Goal: Task Accomplishment & Management: Use online tool/utility

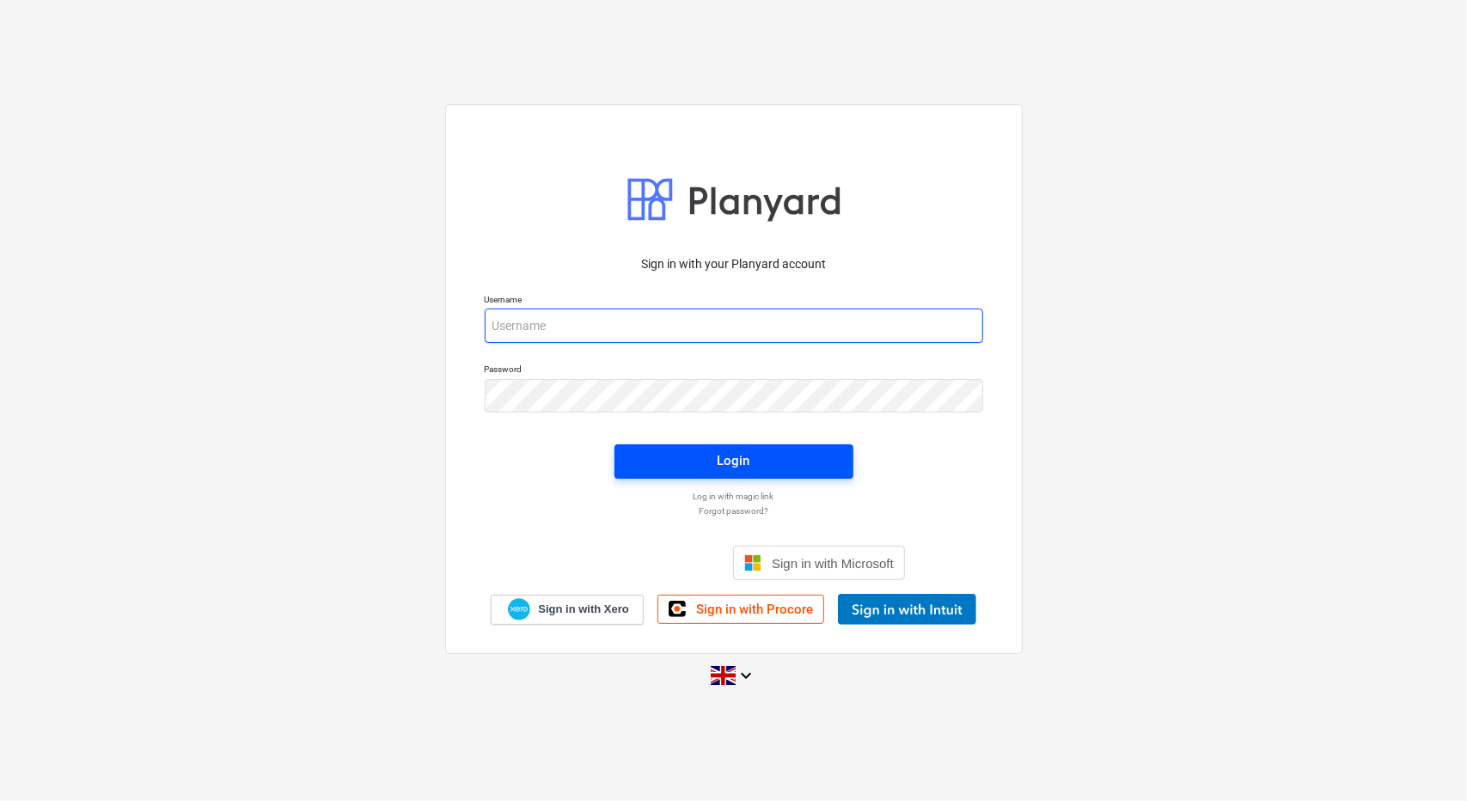
type input "[PERSON_NAME][EMAIL_ADDRESS][PERSON_NAME][DOMAIN_NAME]"
click at [768, 460] on span "Login" at bounding box center [734, 460] width 198 height 22
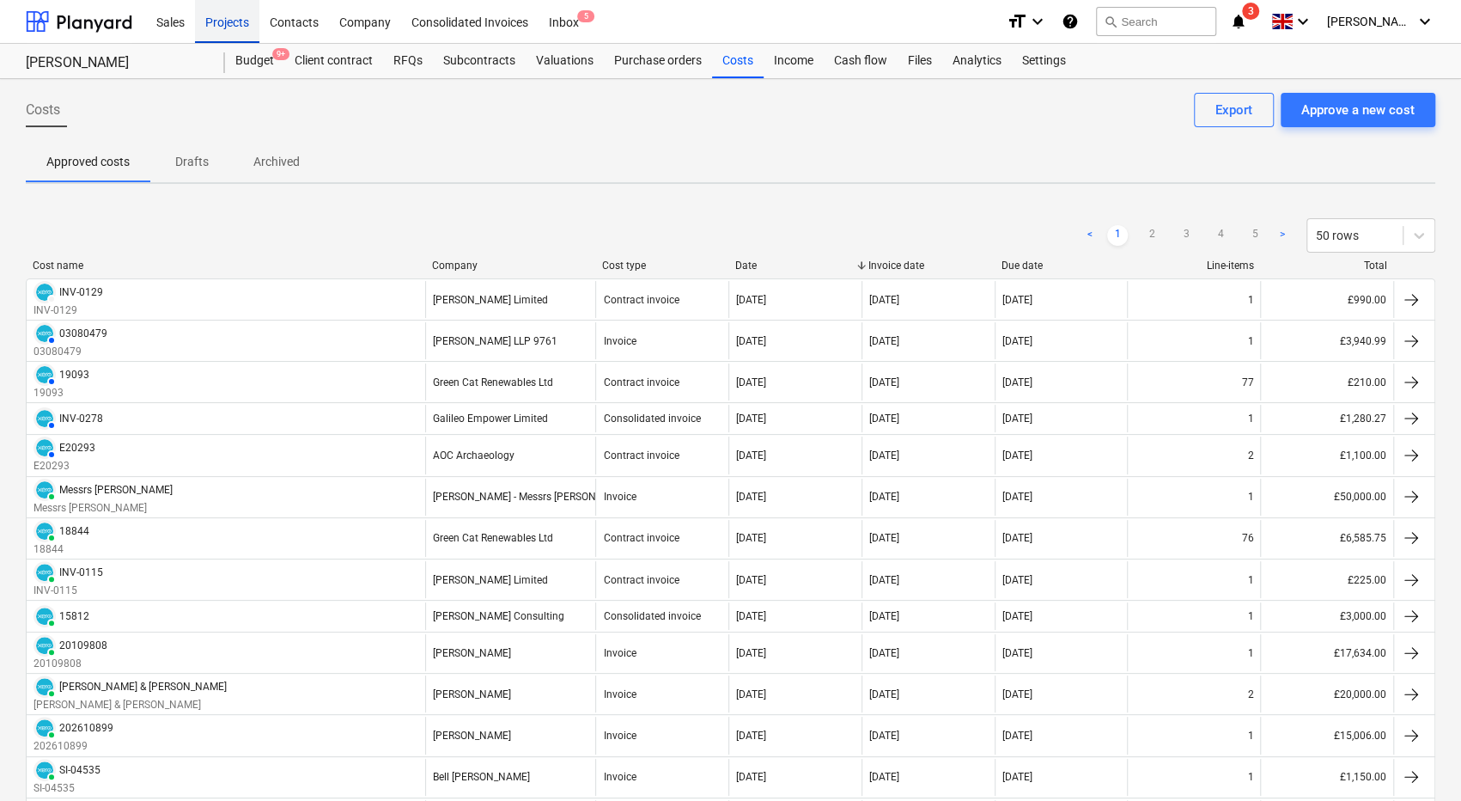
drag, startPoint x: 220, startPoint y: 23, endPoint x: 234, endPoint y: 18, distance: 14.7
click at [220, 23] on div "Projects" at bounding box center [227, 21] width 64 height 44
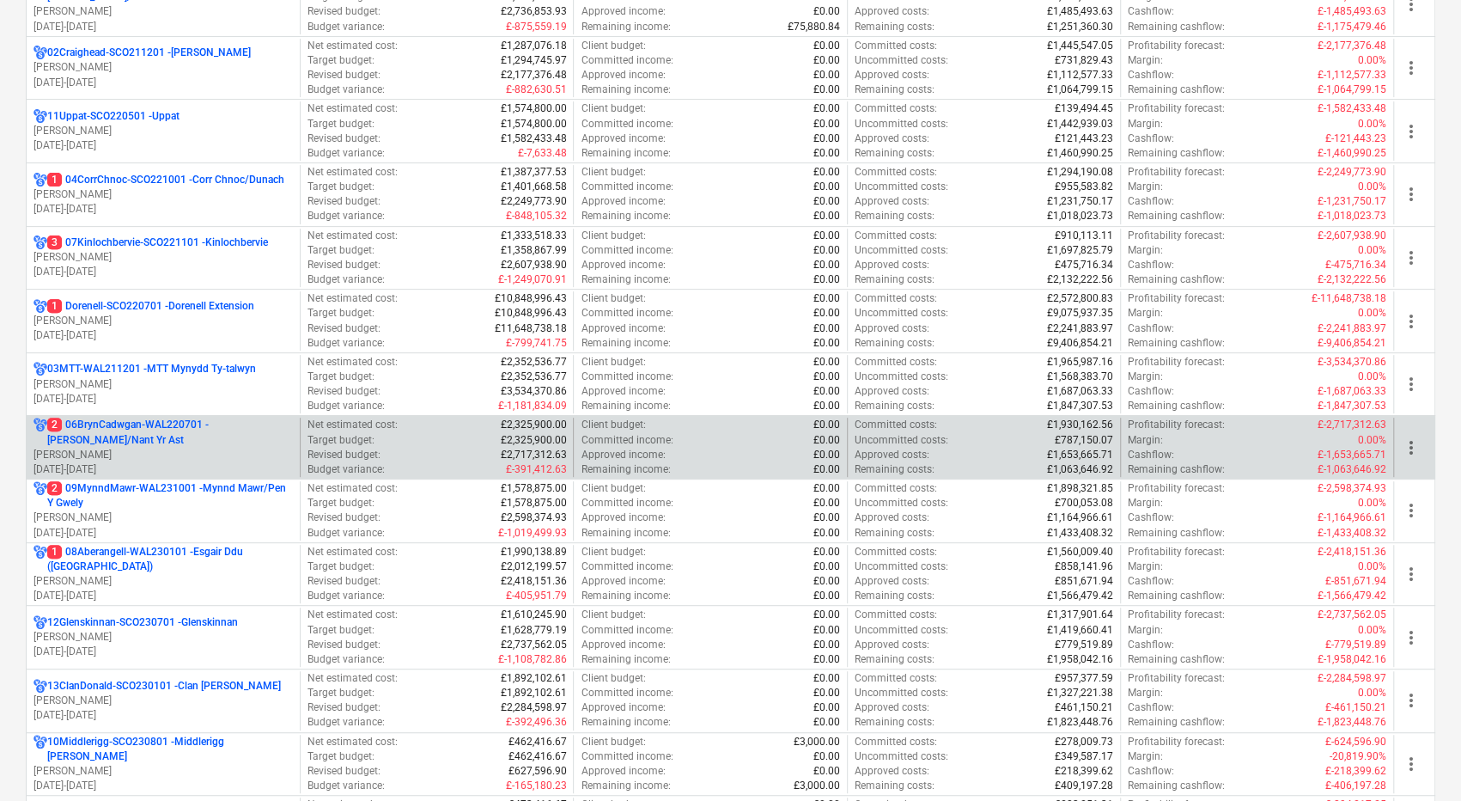
scroll to position [344, 0]
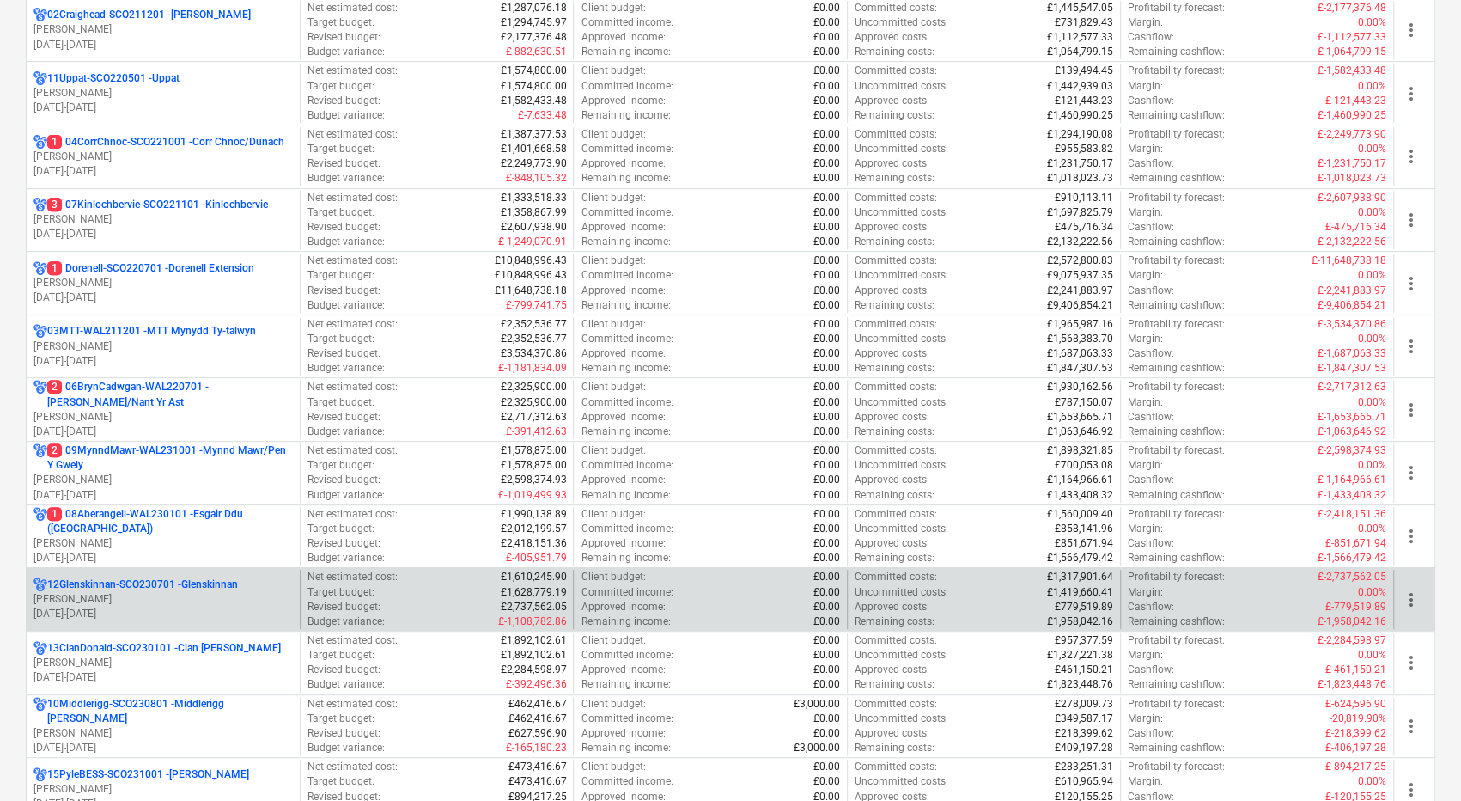
click at [210, 599] on p "[PERSON_NAME]" at bounding box center [163, 599] width 259 height 15
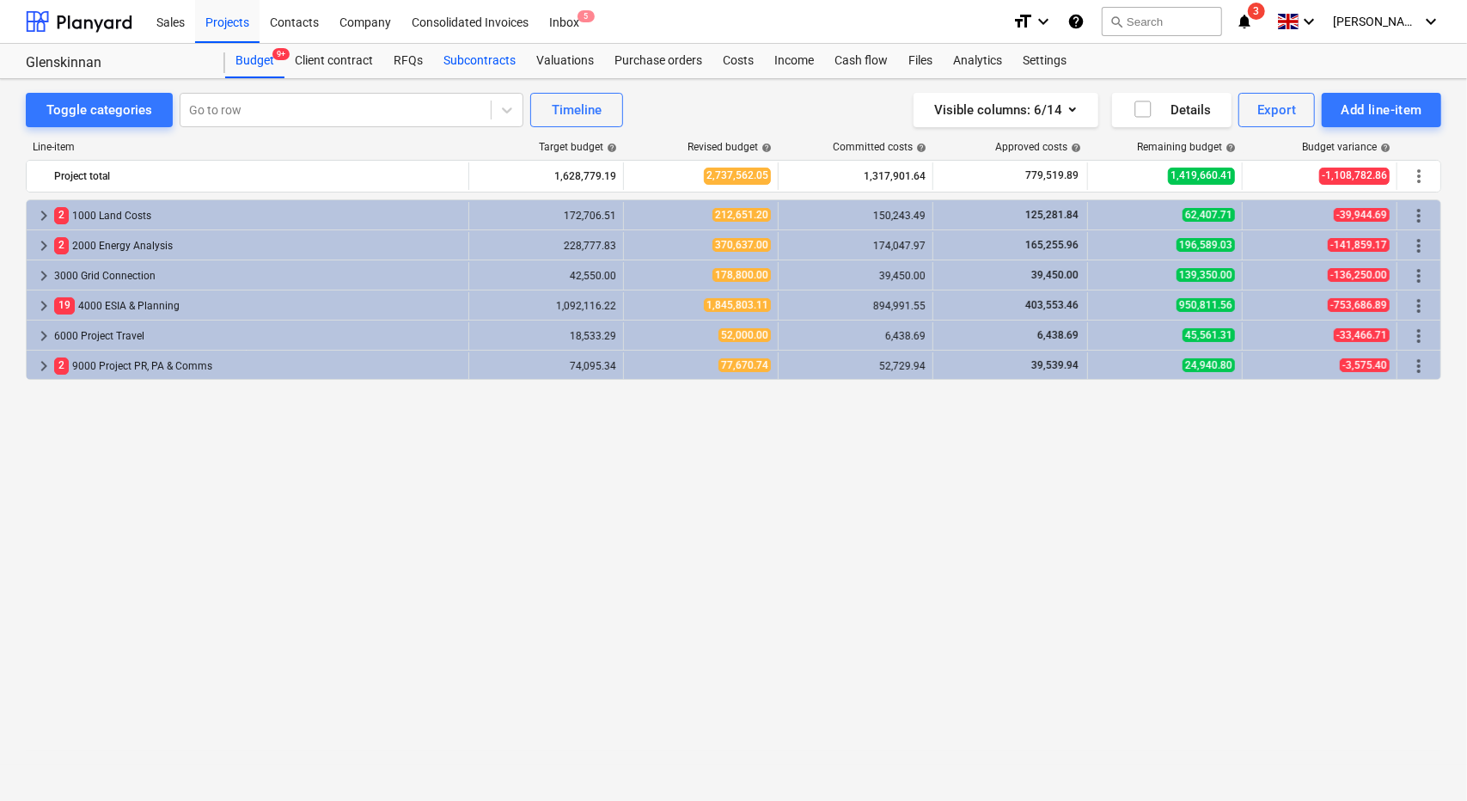
click at [455, 55] on div "Subcontracts" at bounding box center [479, 61] width 93 height 34
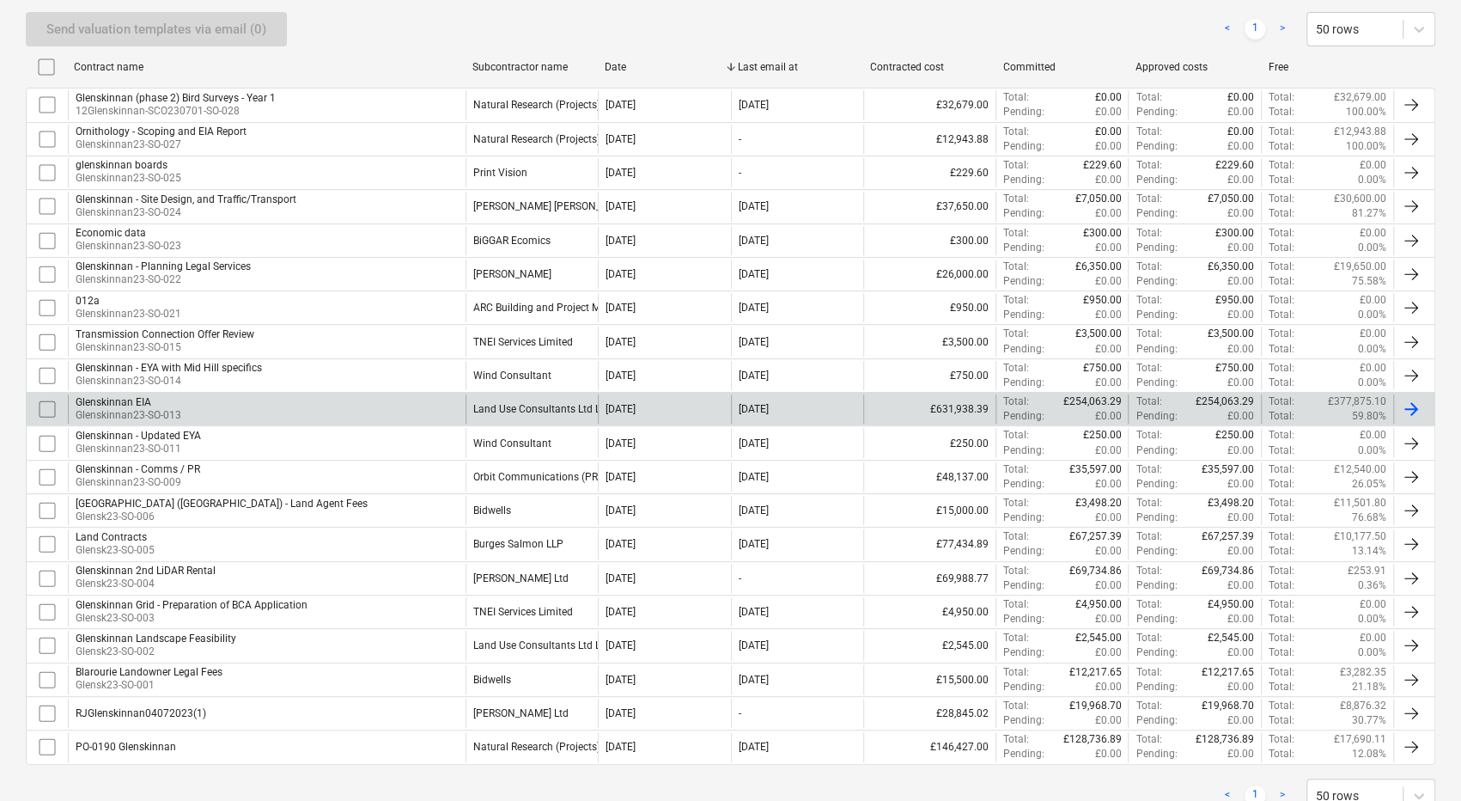
scroll to position [344, 0]
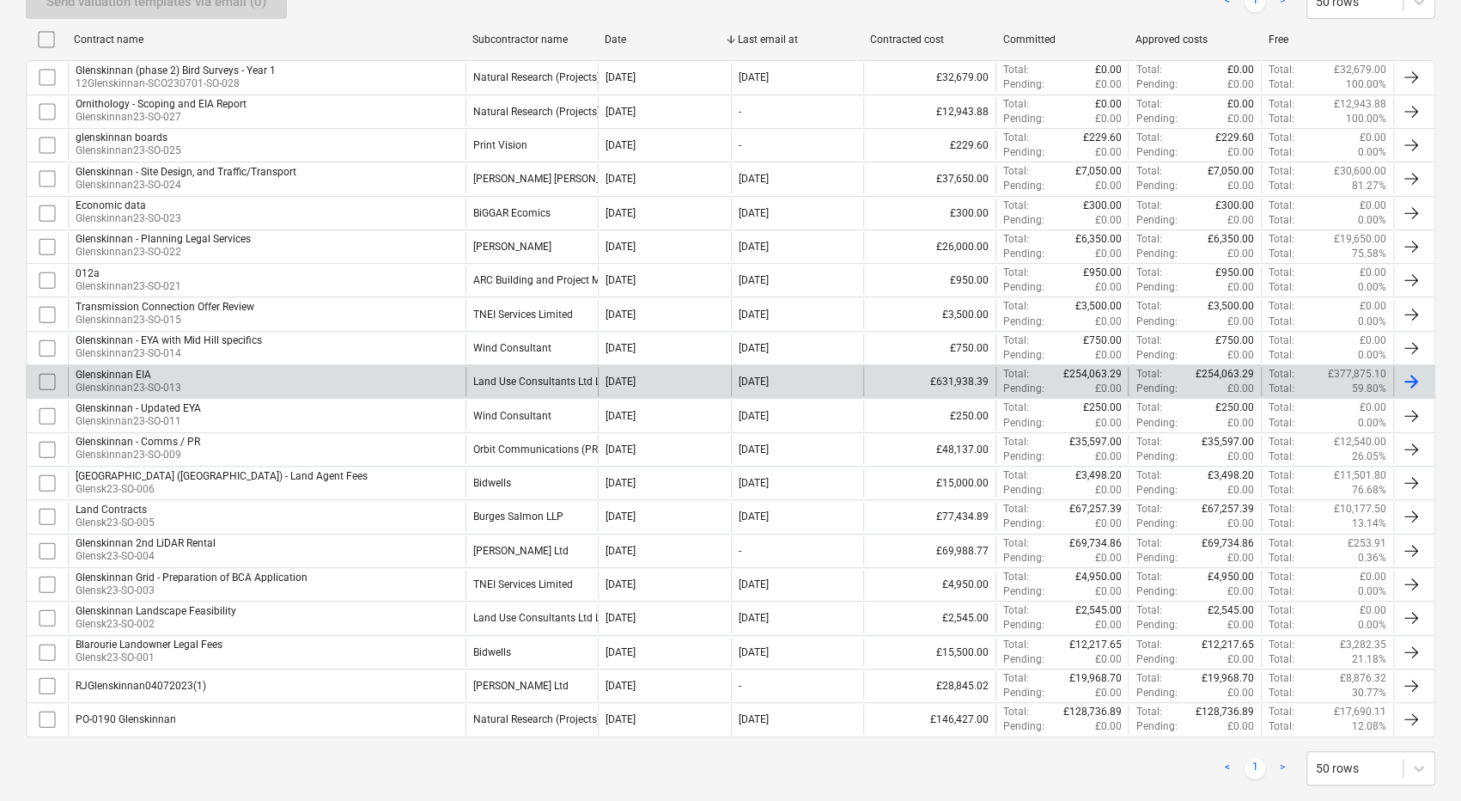
click at [213, 377] on div "Glenskinnan EIA Glenskinnan23-SO-013" at bounding box center [267, 381] width 398 height 29
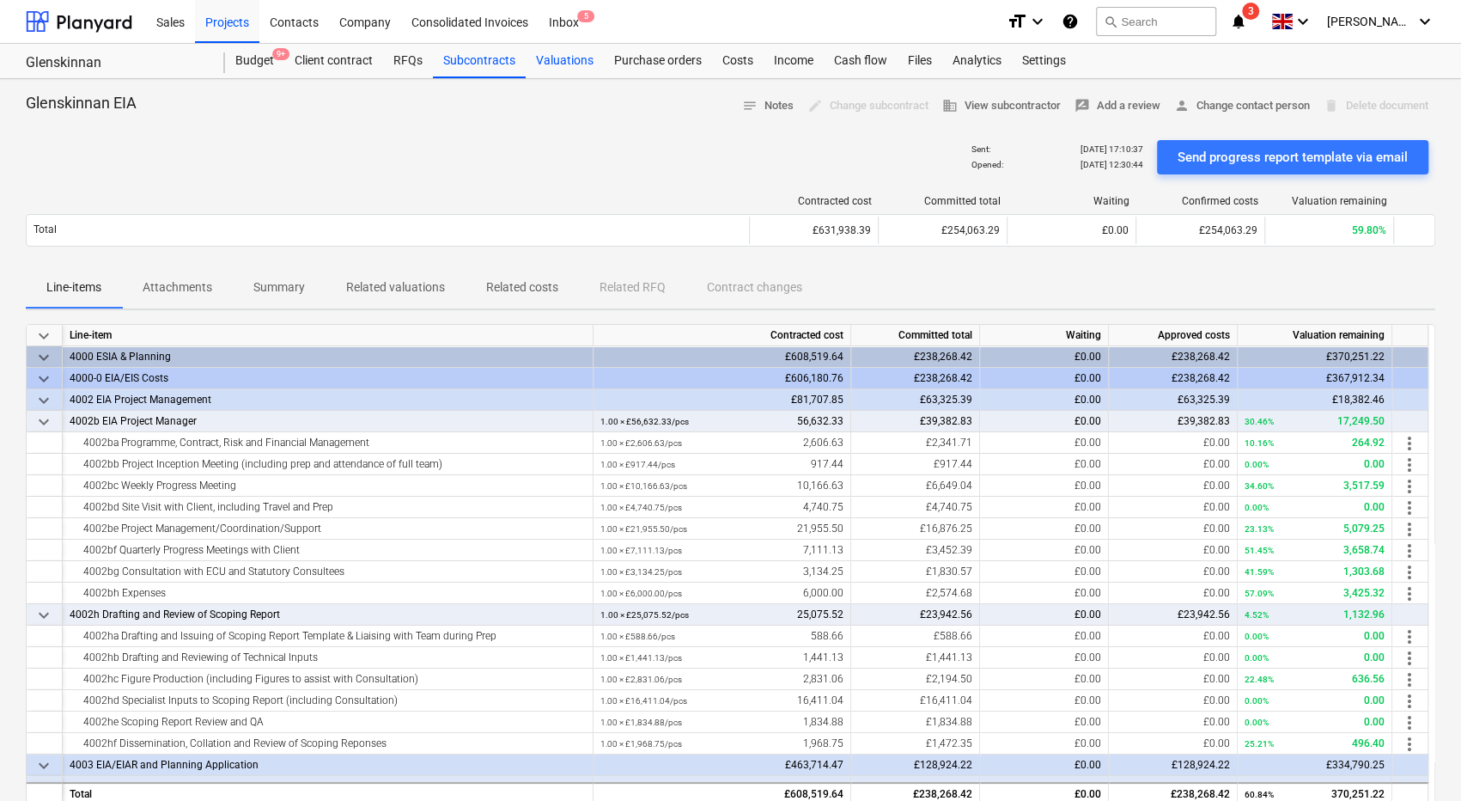
click at [558, 59] on div "Valuations" at bounding box center [565, 61] width 78 height 34
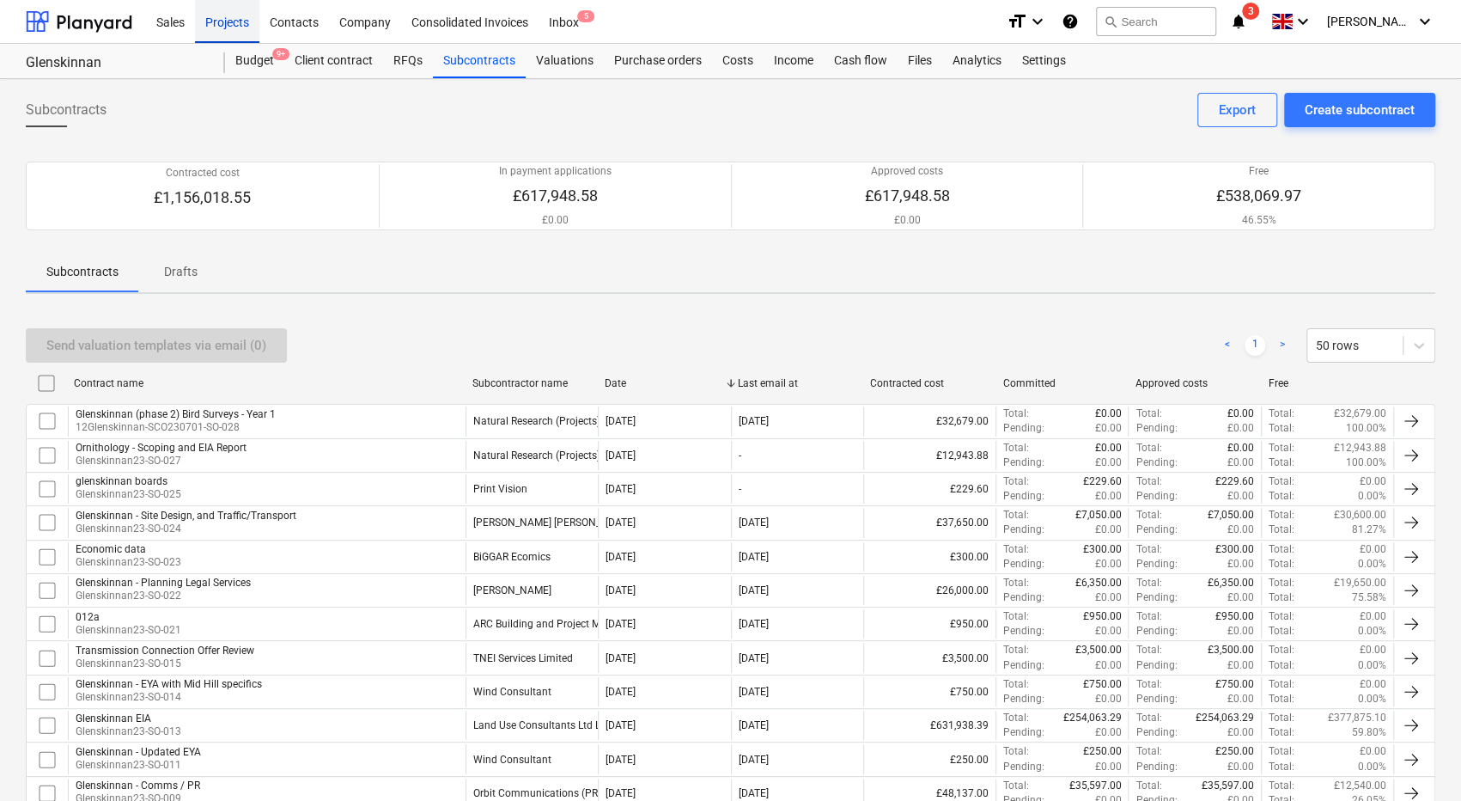
click at [241, 21] on div "Projects" at bounding box center [227, 21] width 64 height 44
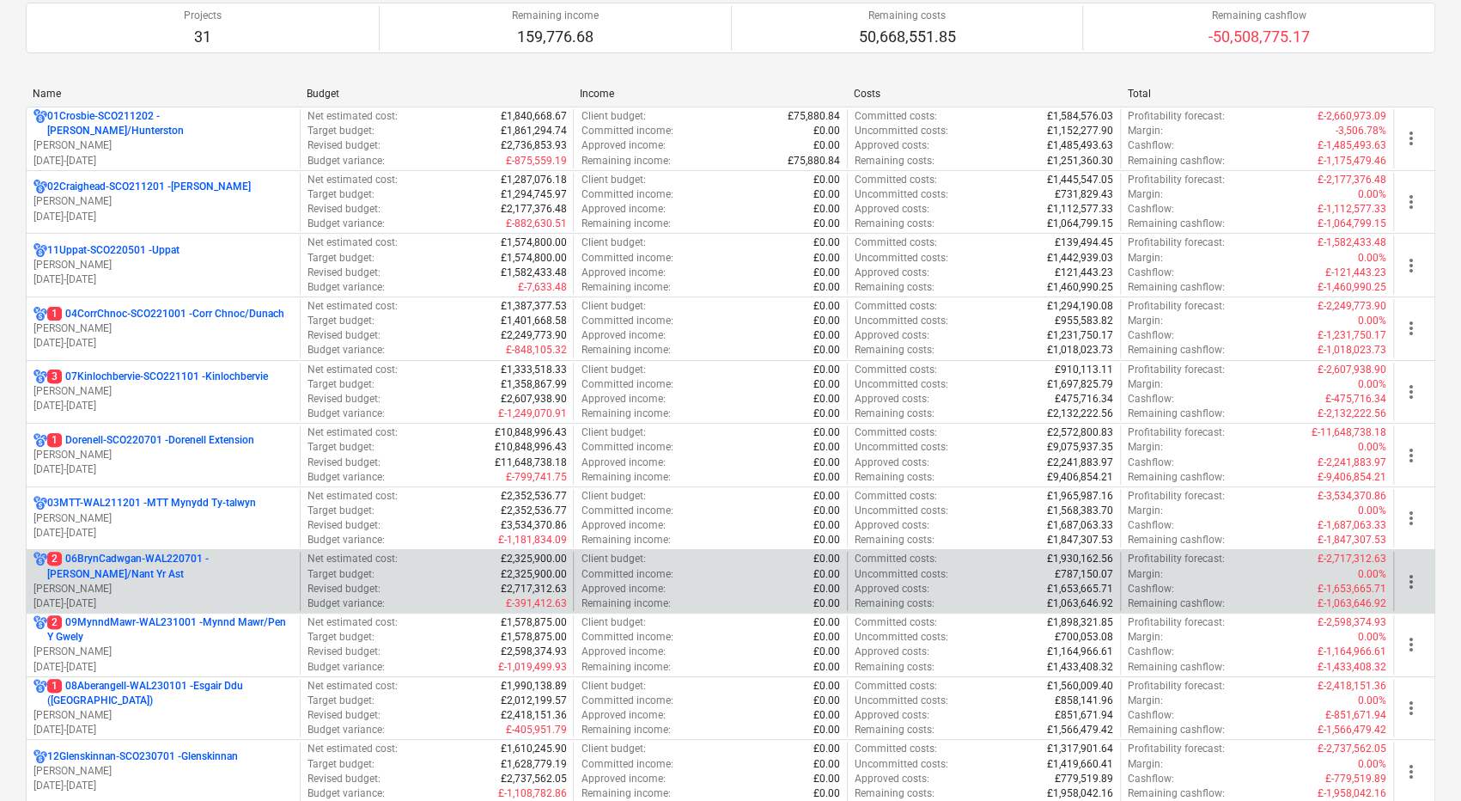
scroll to position [258, 0]
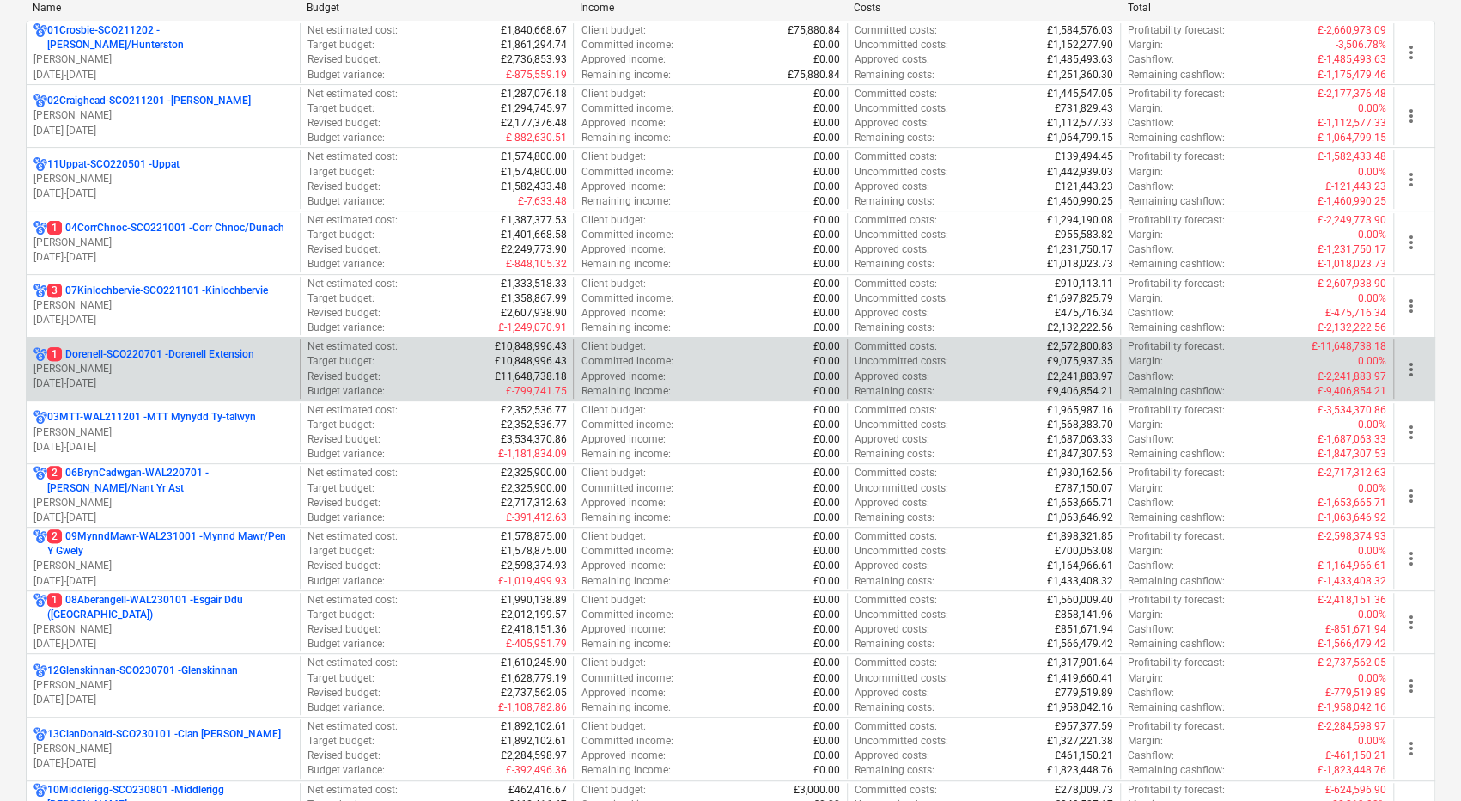
click at [220, 391] on div "1 Dorenell-SCO220701 - Dorenell Extension [PERSON_NAME] [DATE] - [DATE]" at bounding box center [163, 368] width 273 height 59
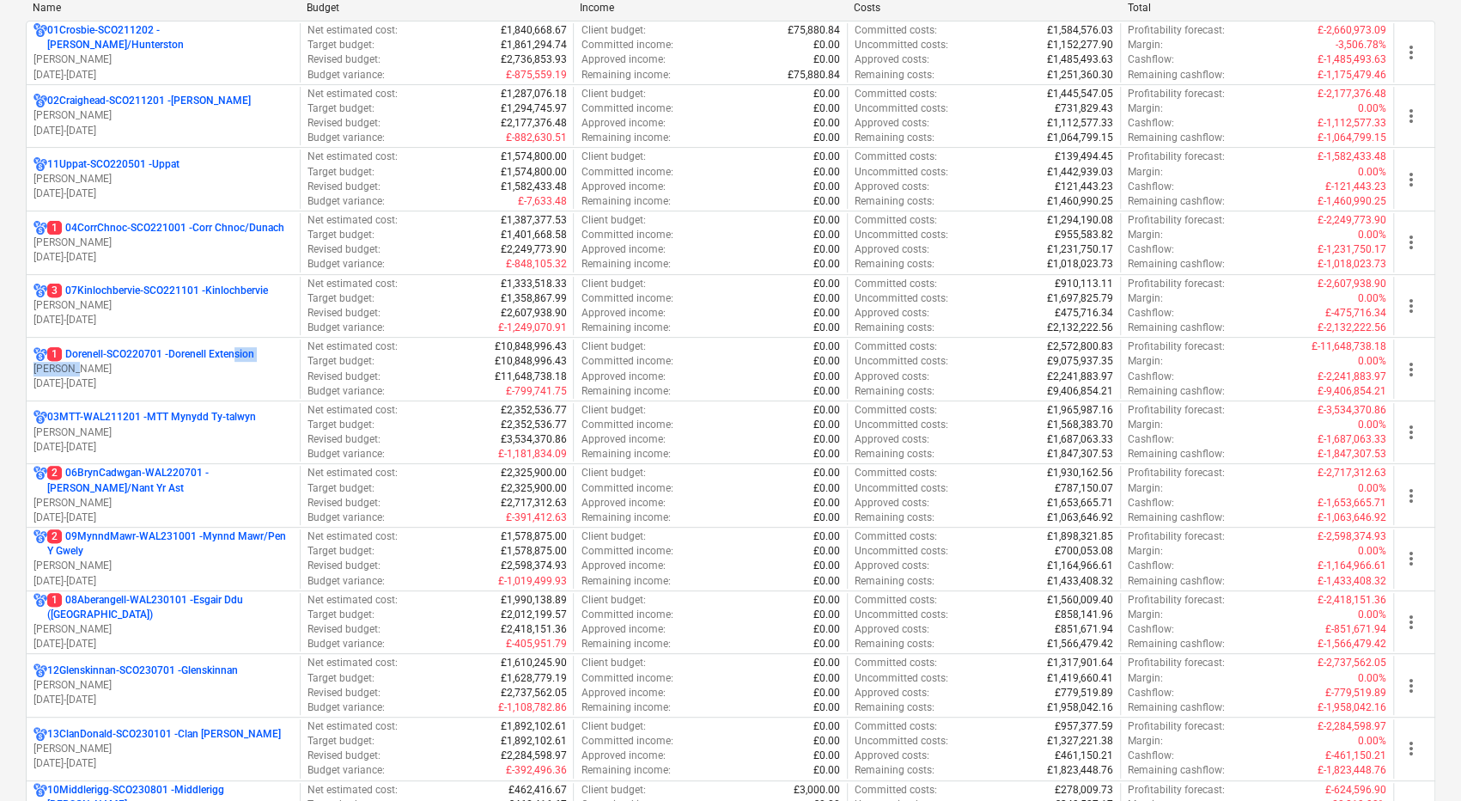
click at [237, 358] on div "1 Dorenell-SCO220701 - Dorenell Extension [PERSON_NAME] [DATE] - [DATE]" at bounding box center [163, 369] width 259 height 44
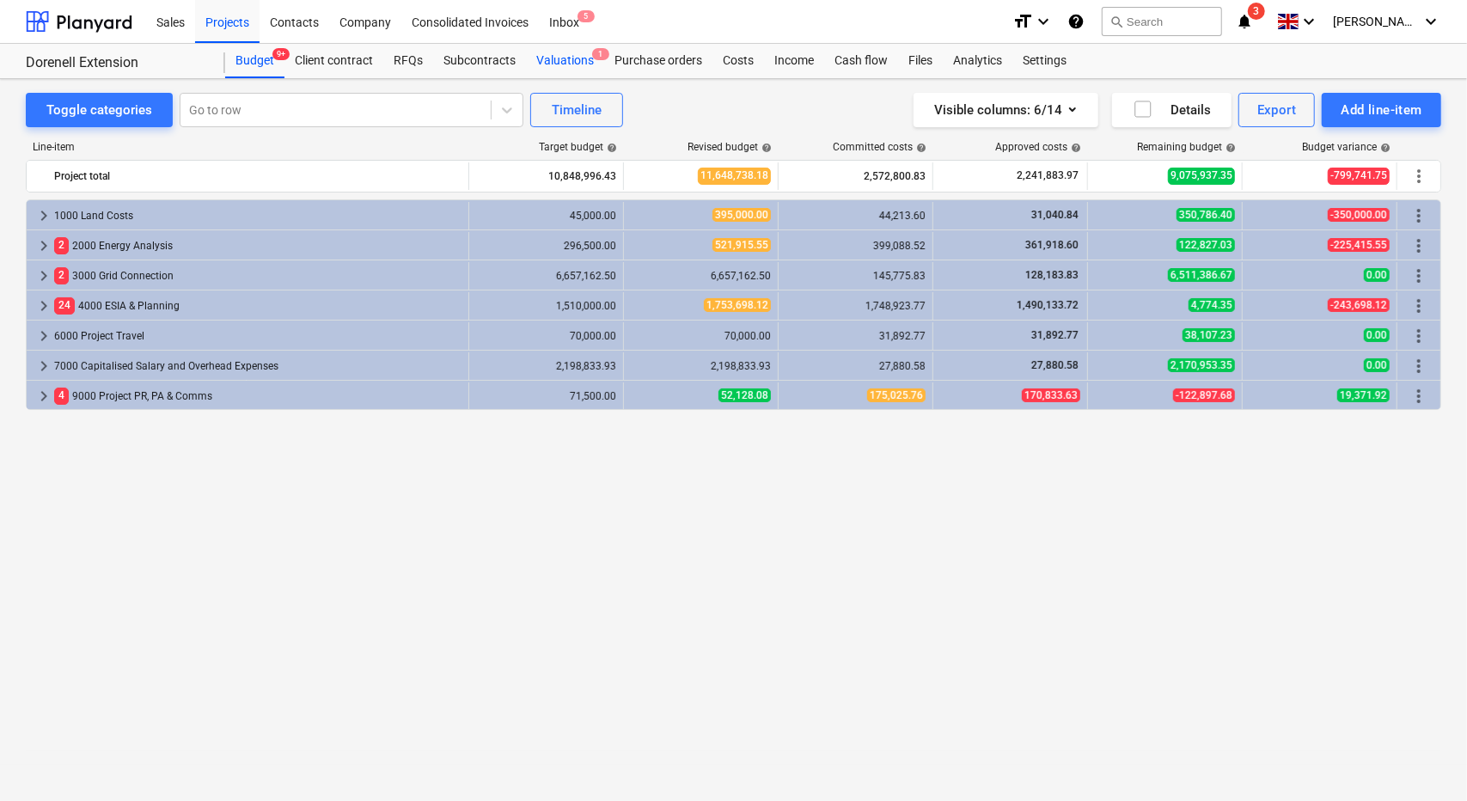
click at [565, 52] on div "Valuations 1" at bounding box center [565, 61] width 78 height 34
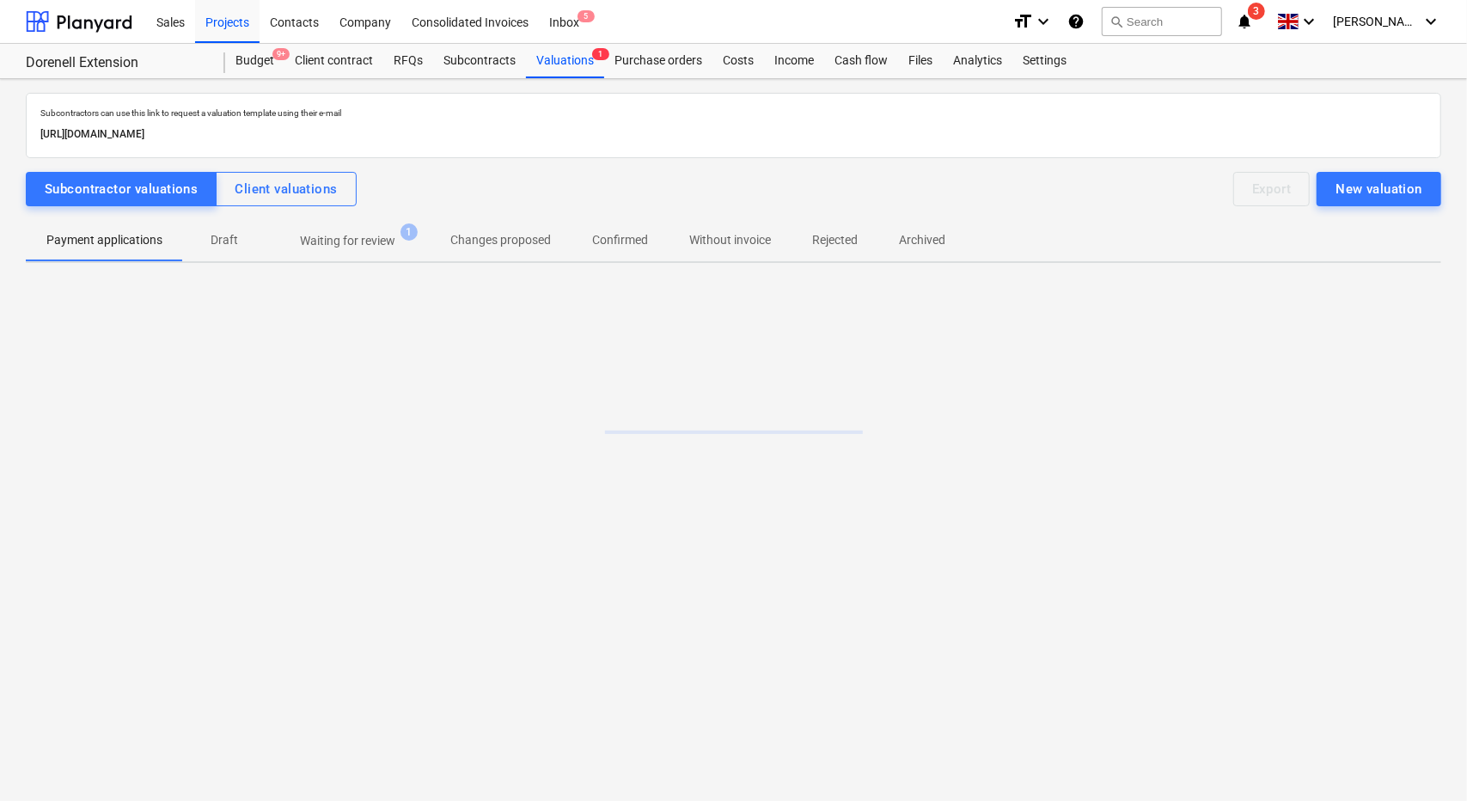
click at [350, 241] on p "Waiting for review" at bounding box center [347, 241] width 95 height 18
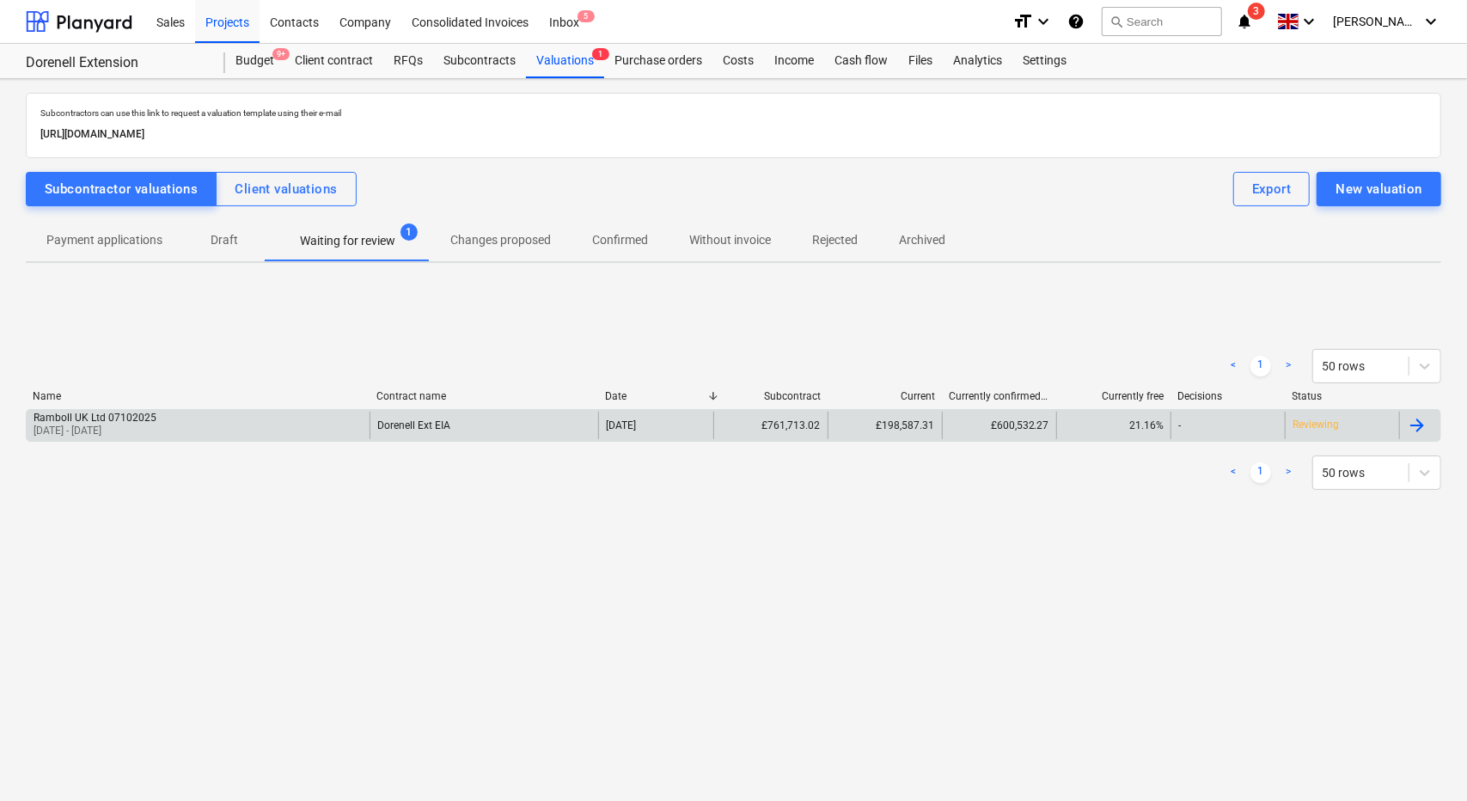
click at [301, 436] on div "Ramboll UK Ltd 07102025 [DATE] - [DATE]" at bounding box center [198, 425] width 343 height 27
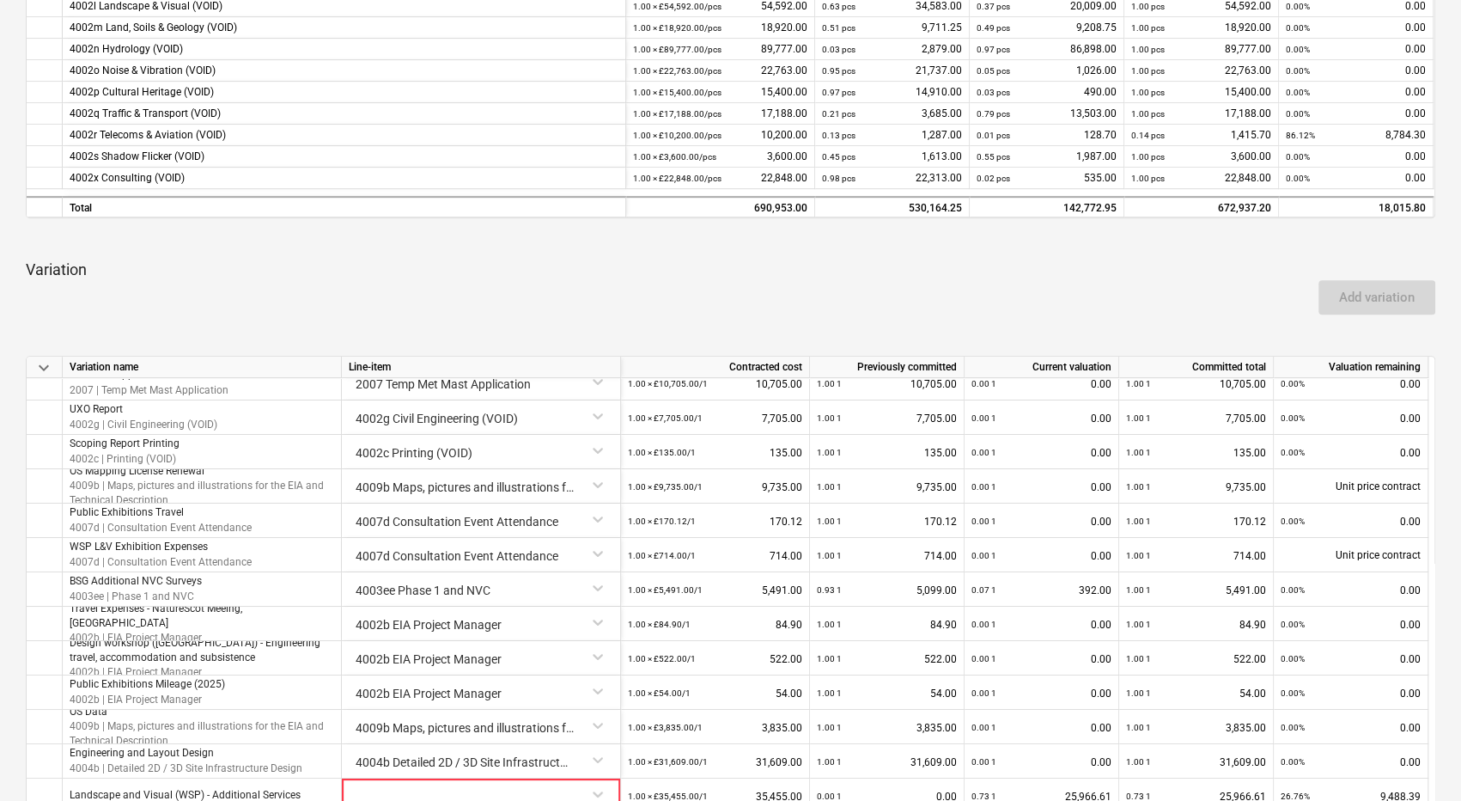
scroll to position [971, 0]
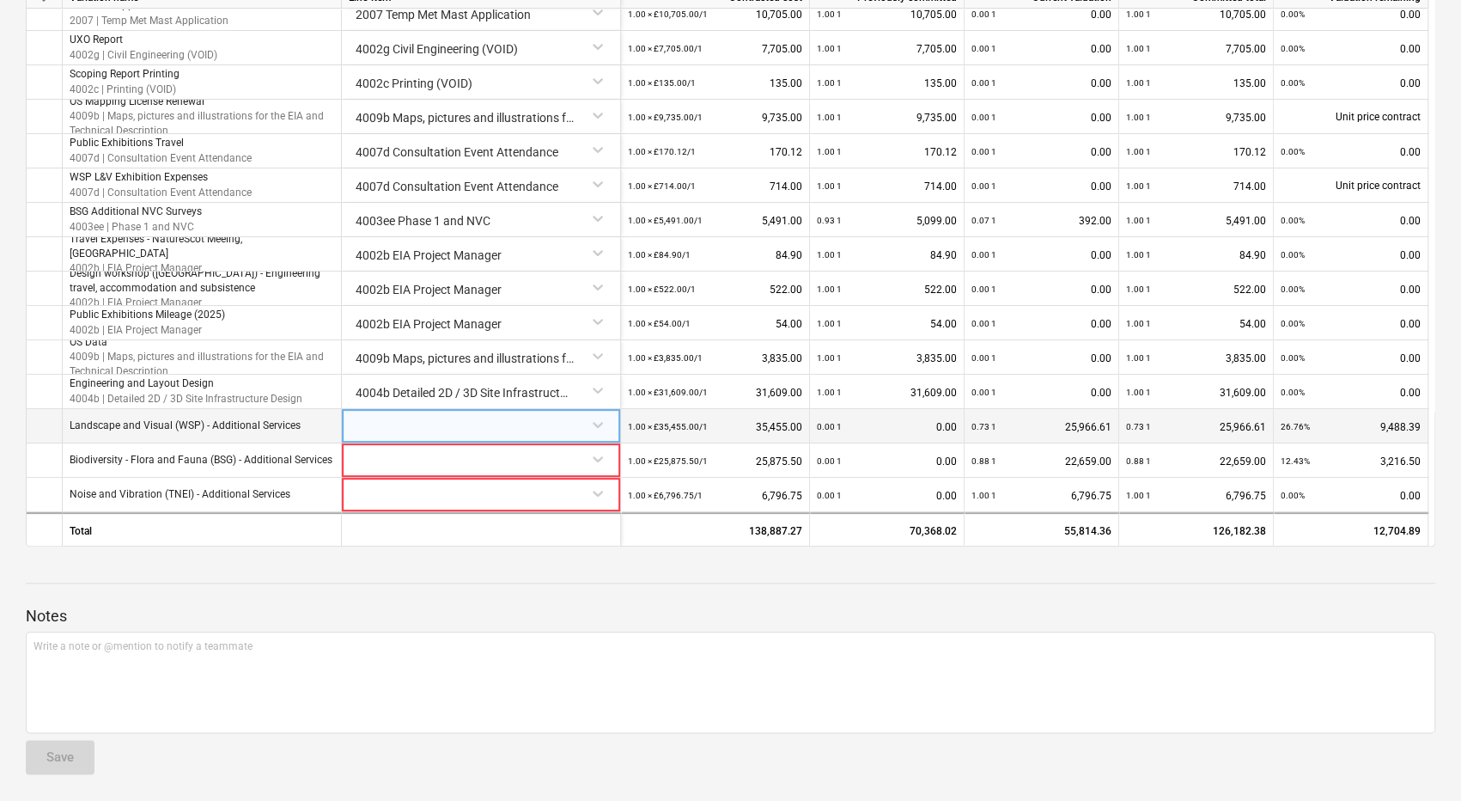
click at [480, 431] on div at bounding box center [481, 424] width 265 height 30
type input "lvia"
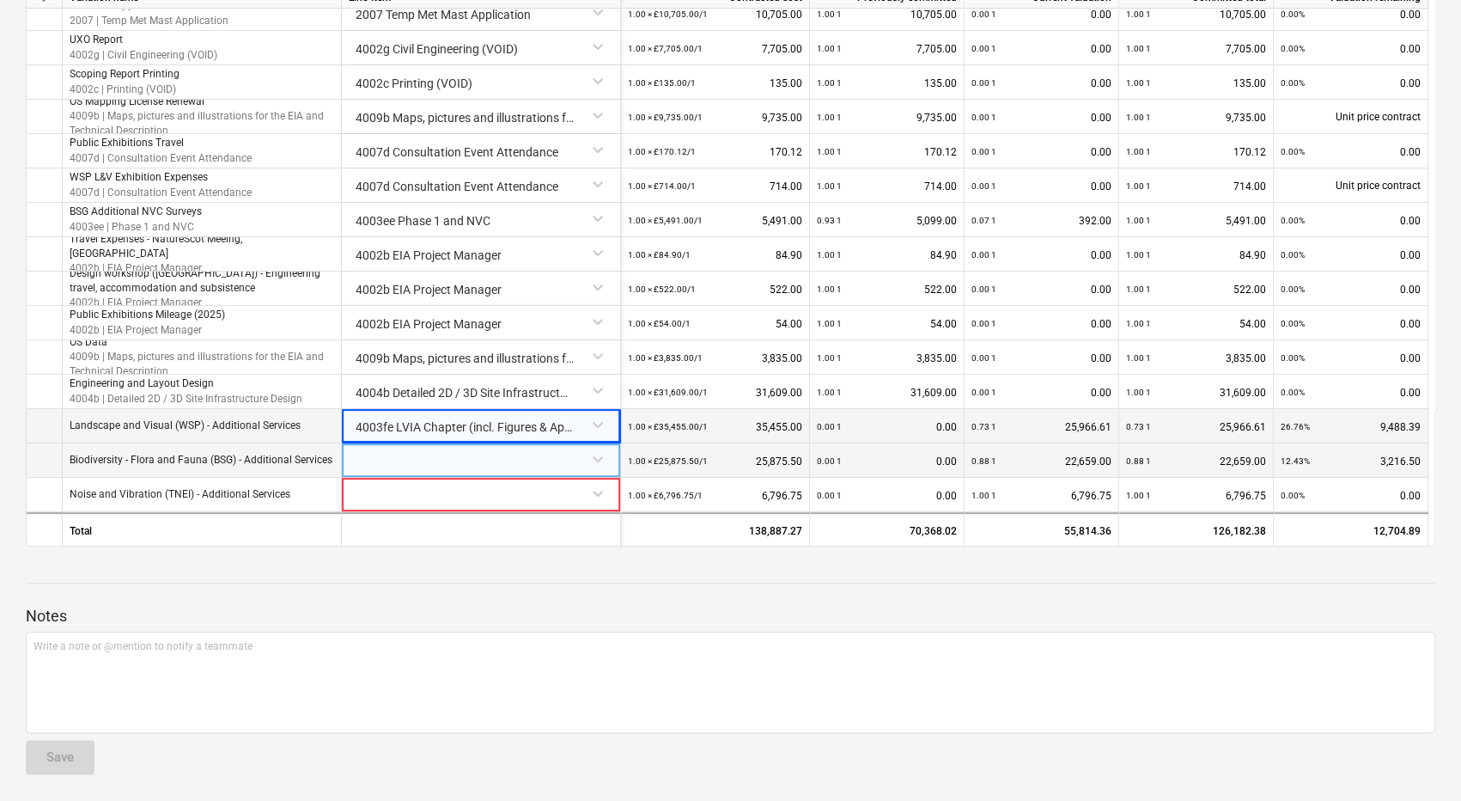
click at [481, 463] on div at bounding box center [481, 458] width 265 height 30
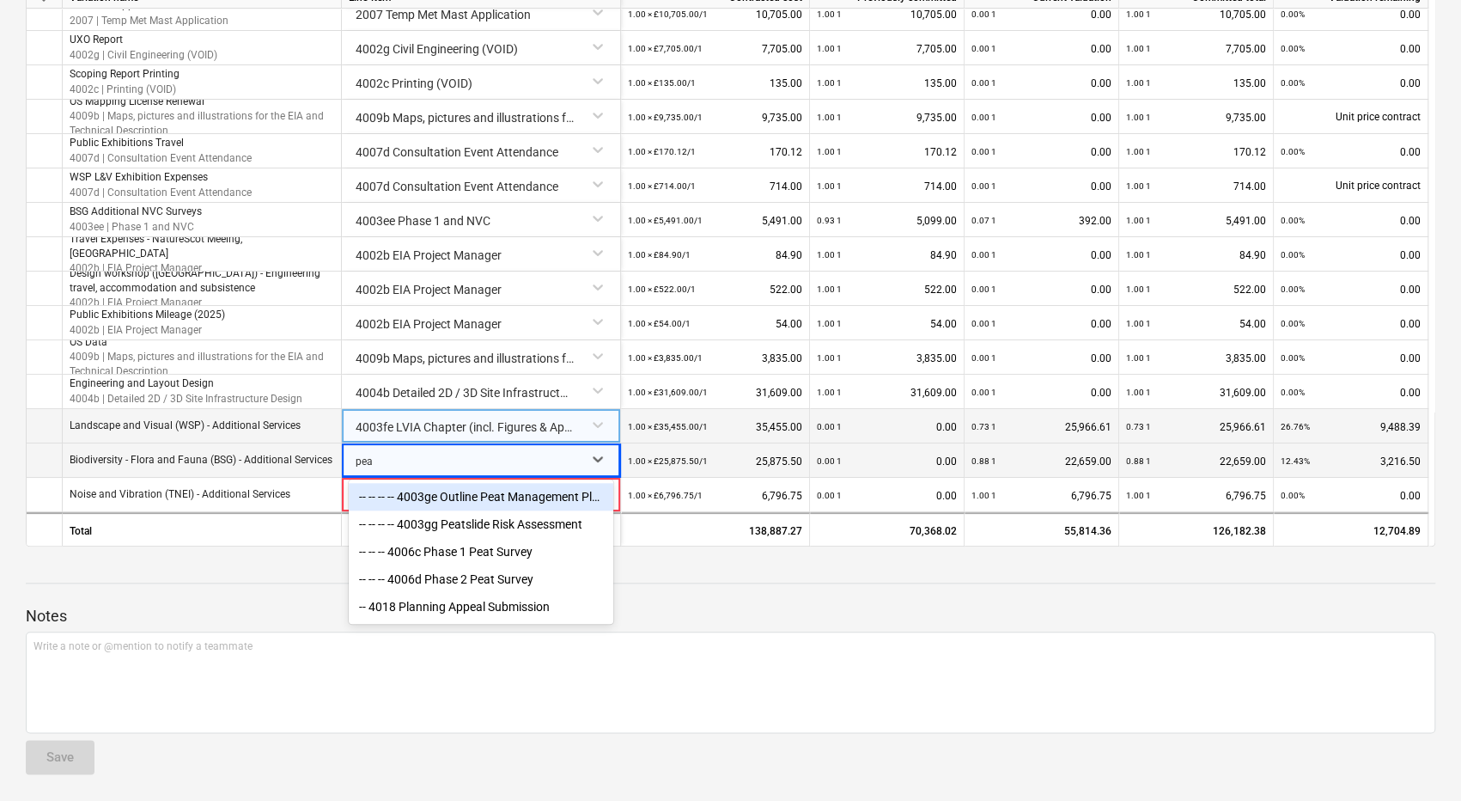
type input "peat"
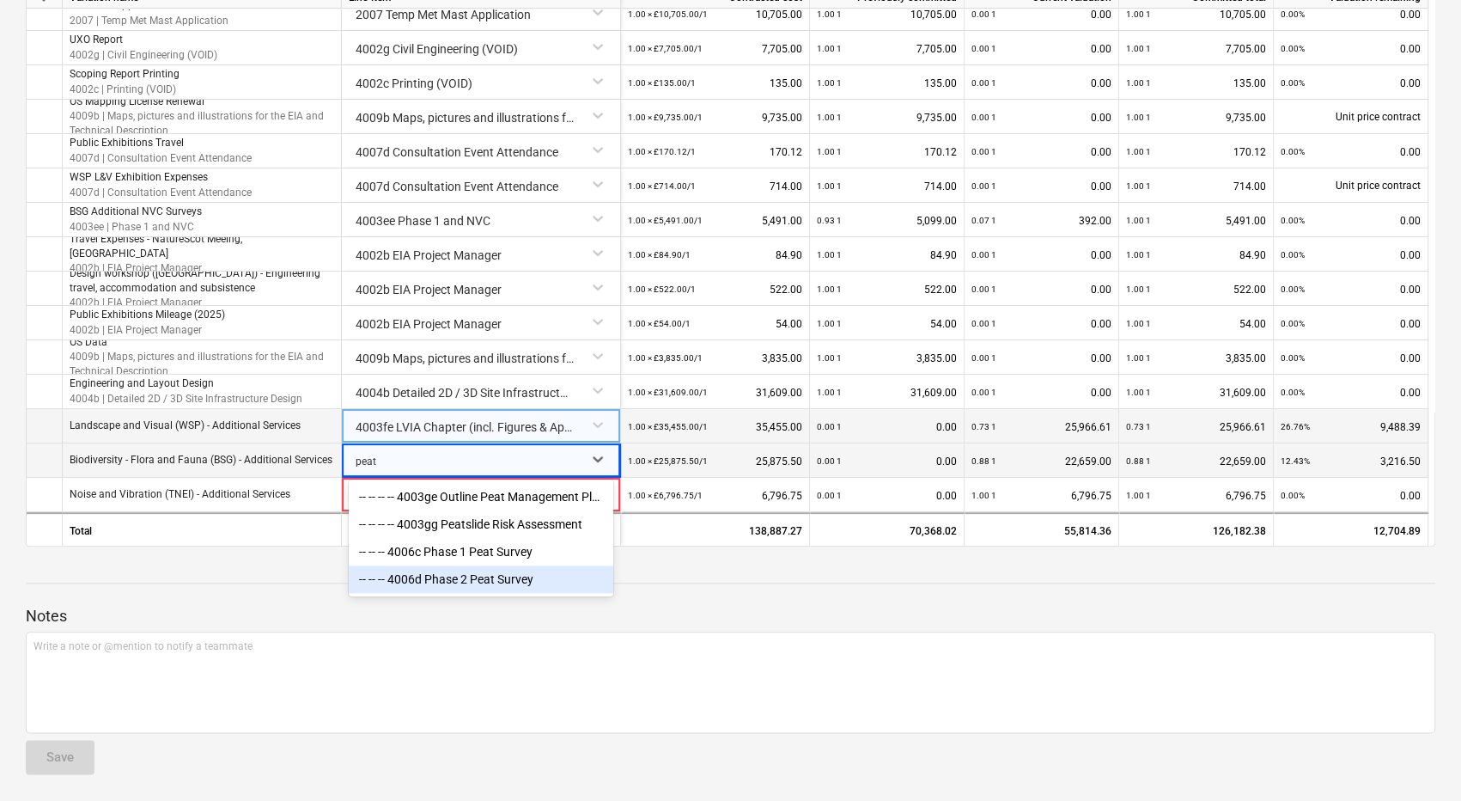
click at [545, 577] on div "-- -- -- 4006d Phase 2 Peat Survey" at bounding box center [481, 578] width 265 height 27
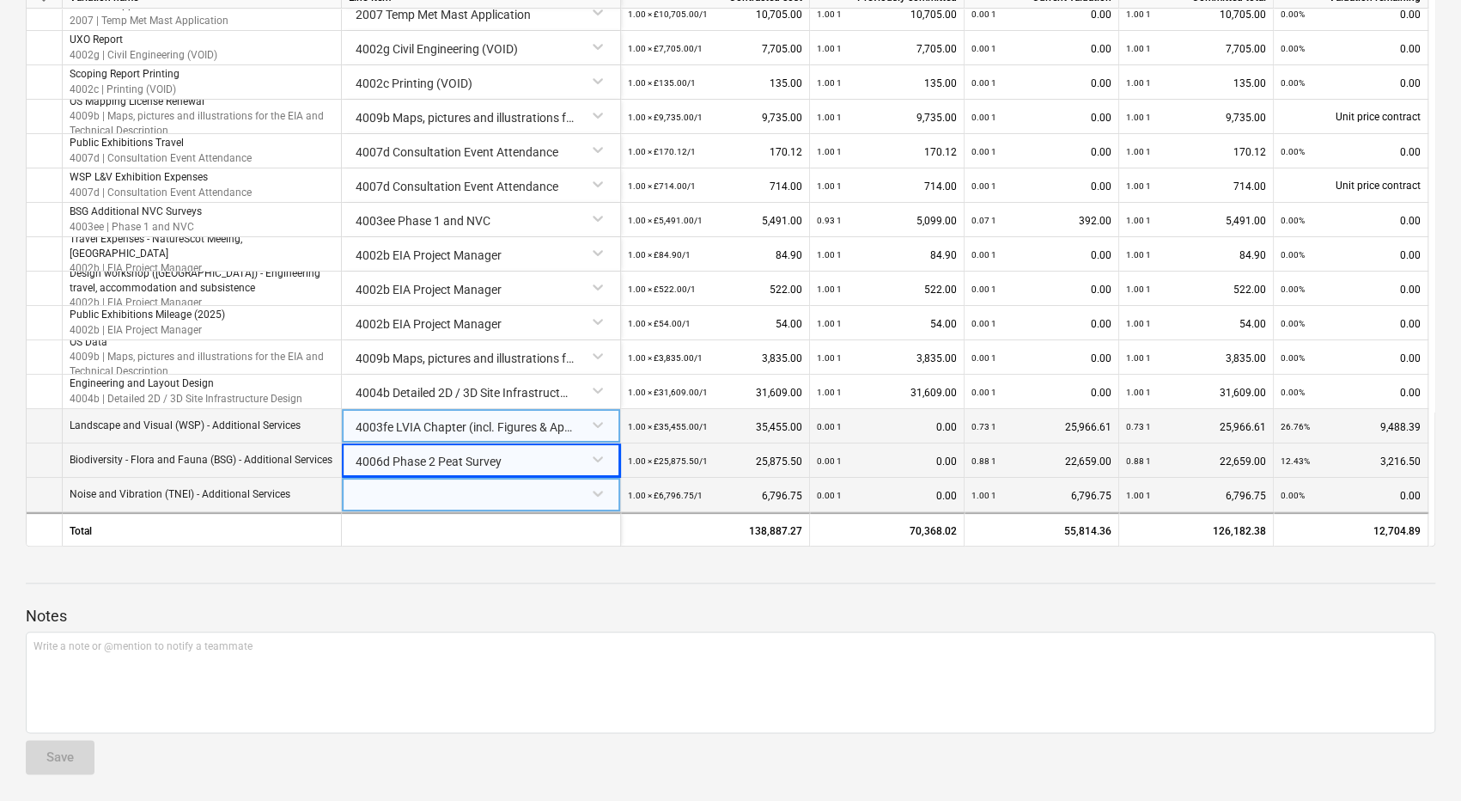
click at [450, 491] on div at bounding box center [481, 493] width 265 height 30
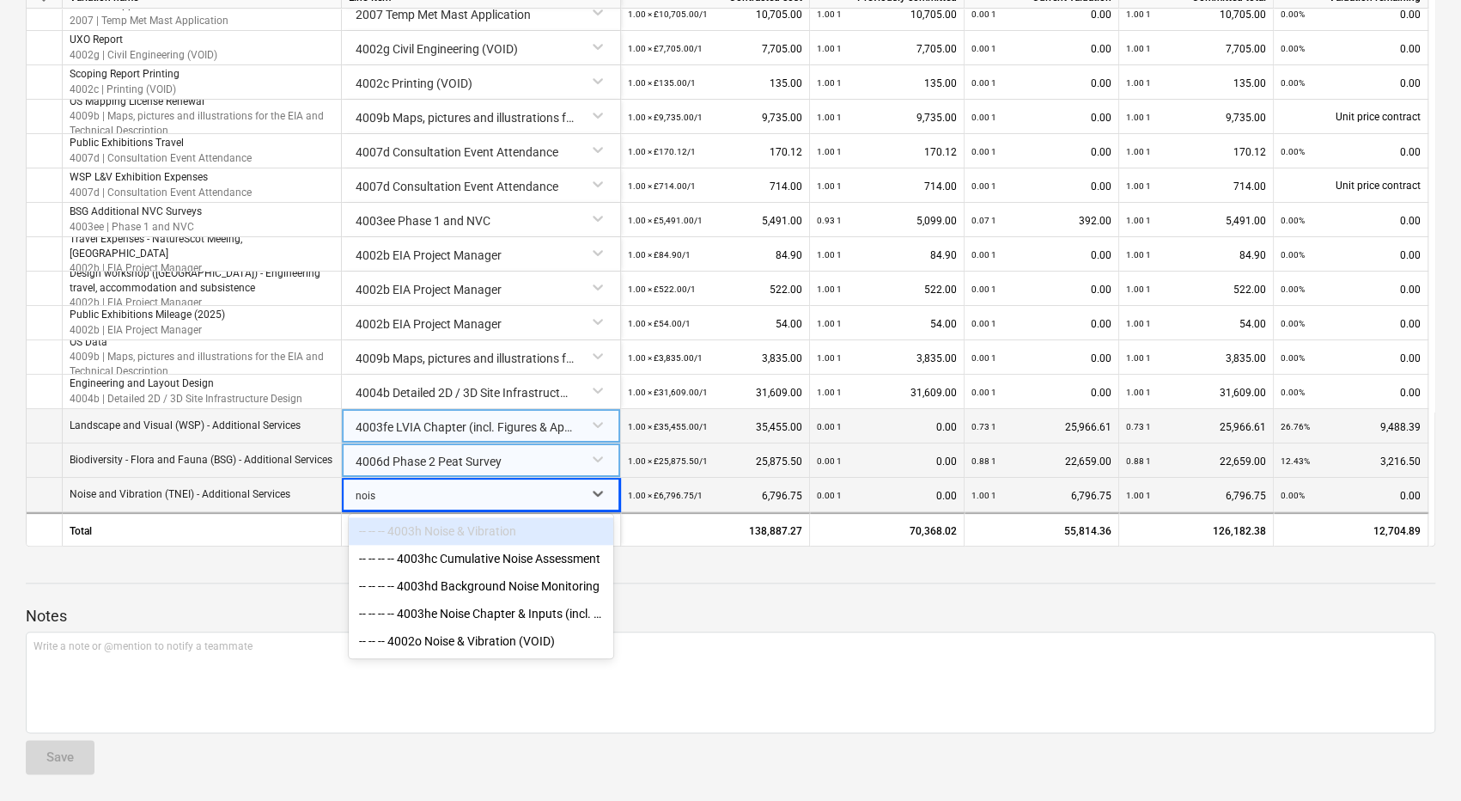
type input "noise"
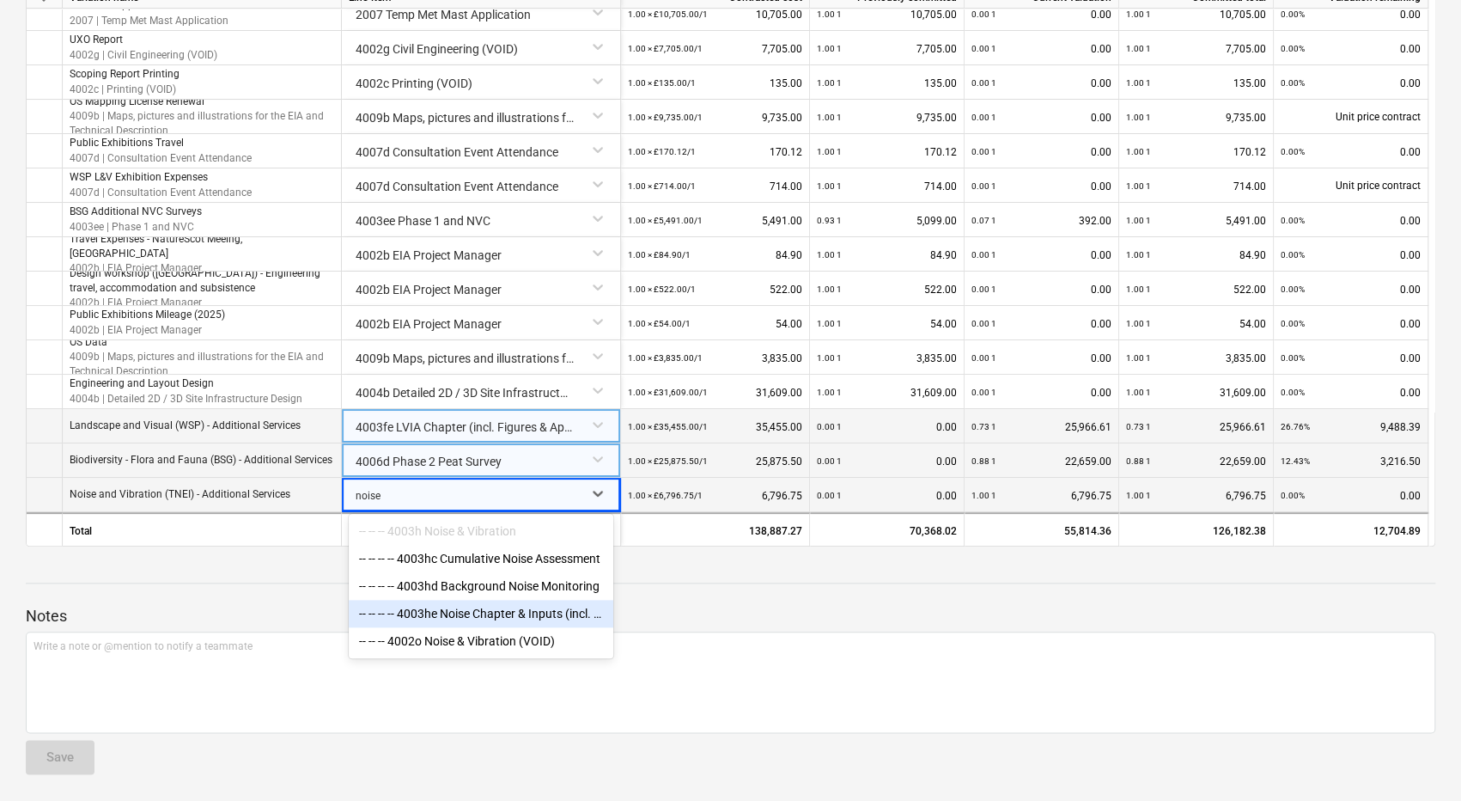
click at [557, 618] on div "-- -- -- -- 4003he Noise Chapter & Inputs (incl. Figures & Appendices)" at bounding box center [481, 613] width 265 height 27
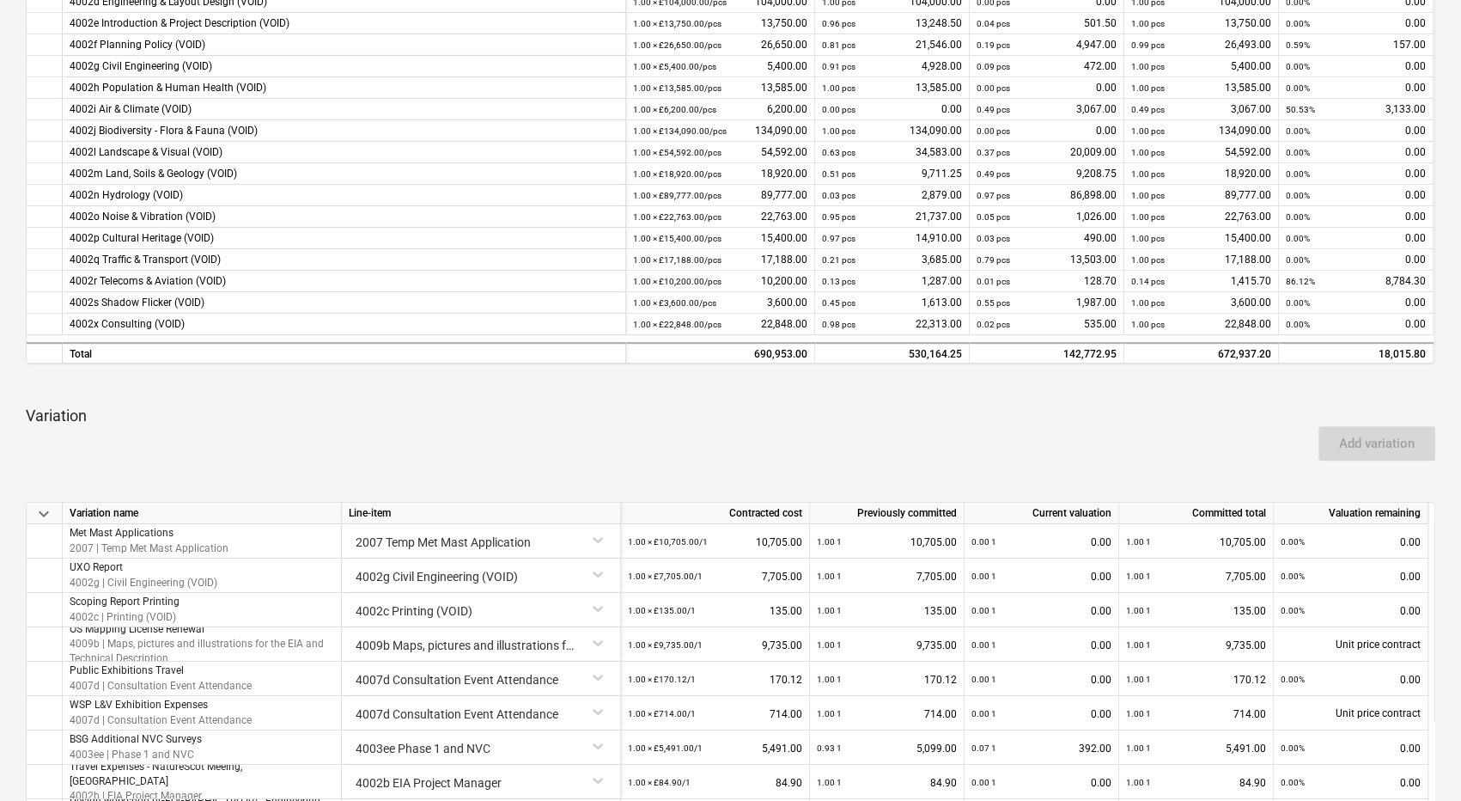
scroll to position [0, 0]
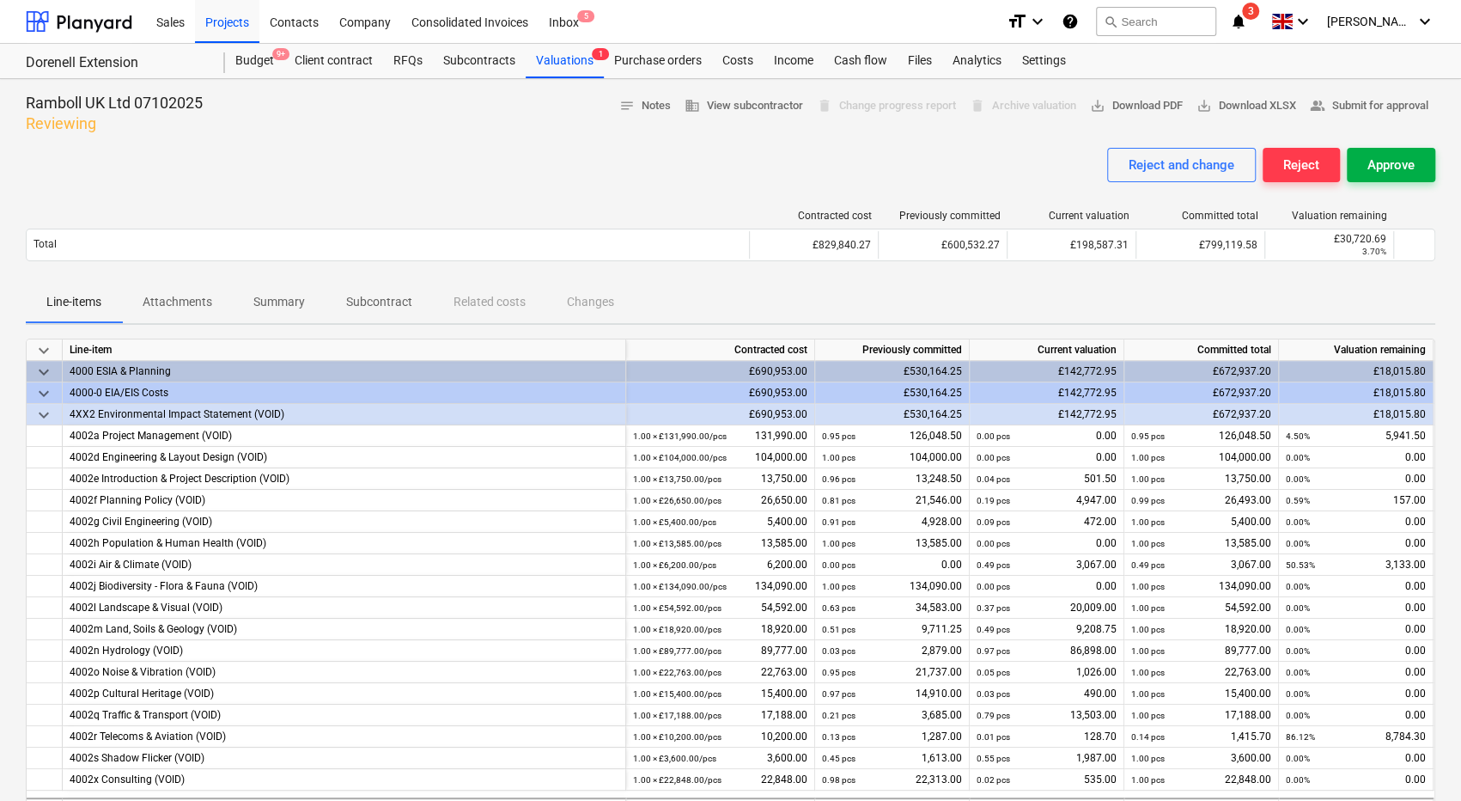
click at [1399, 162] on div "Approve" at bounding box center [1391, 165] width 47 height 22
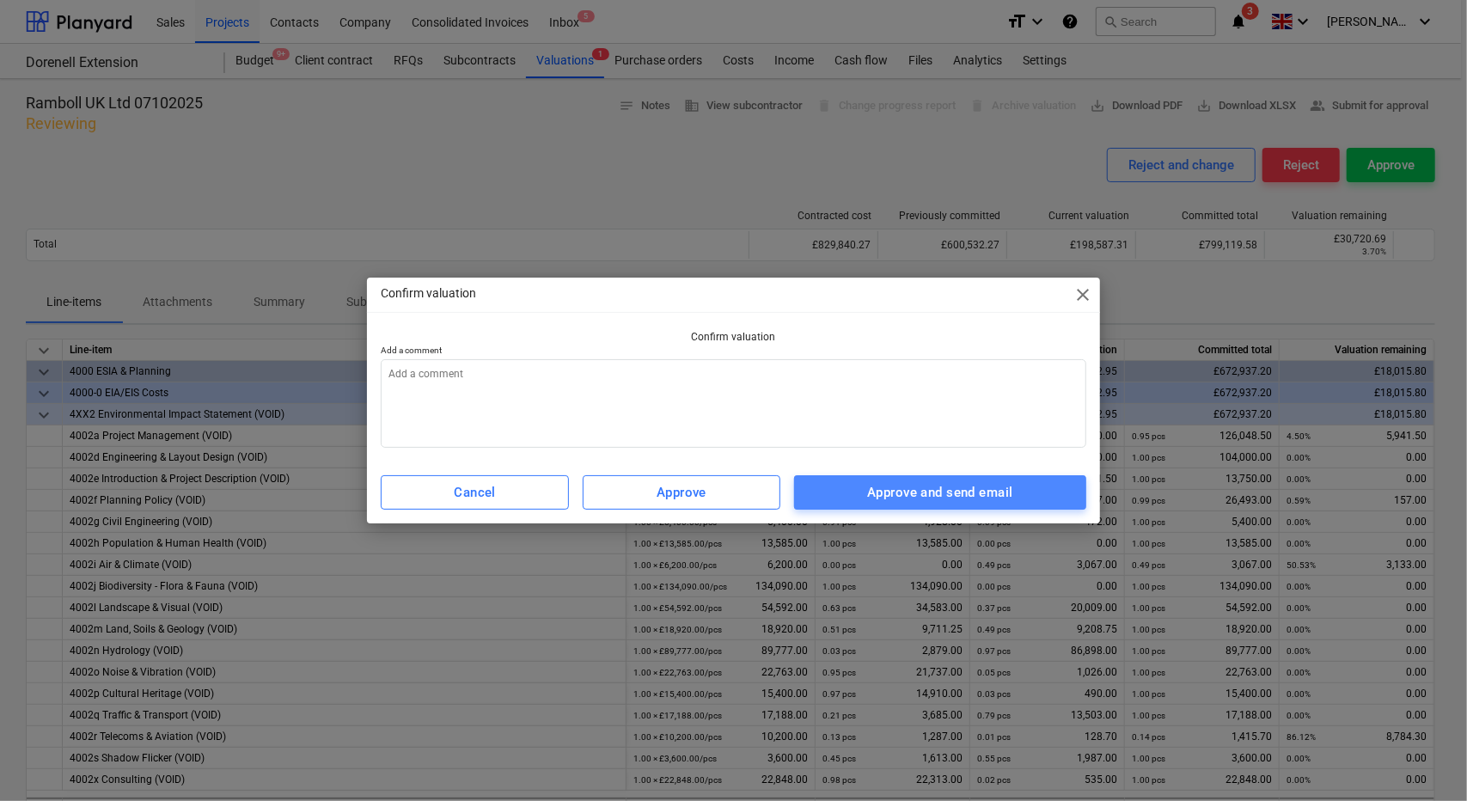
click at [946, 479] on button "Approve and send email" at bounding box center [940, 492] width 293 height 34
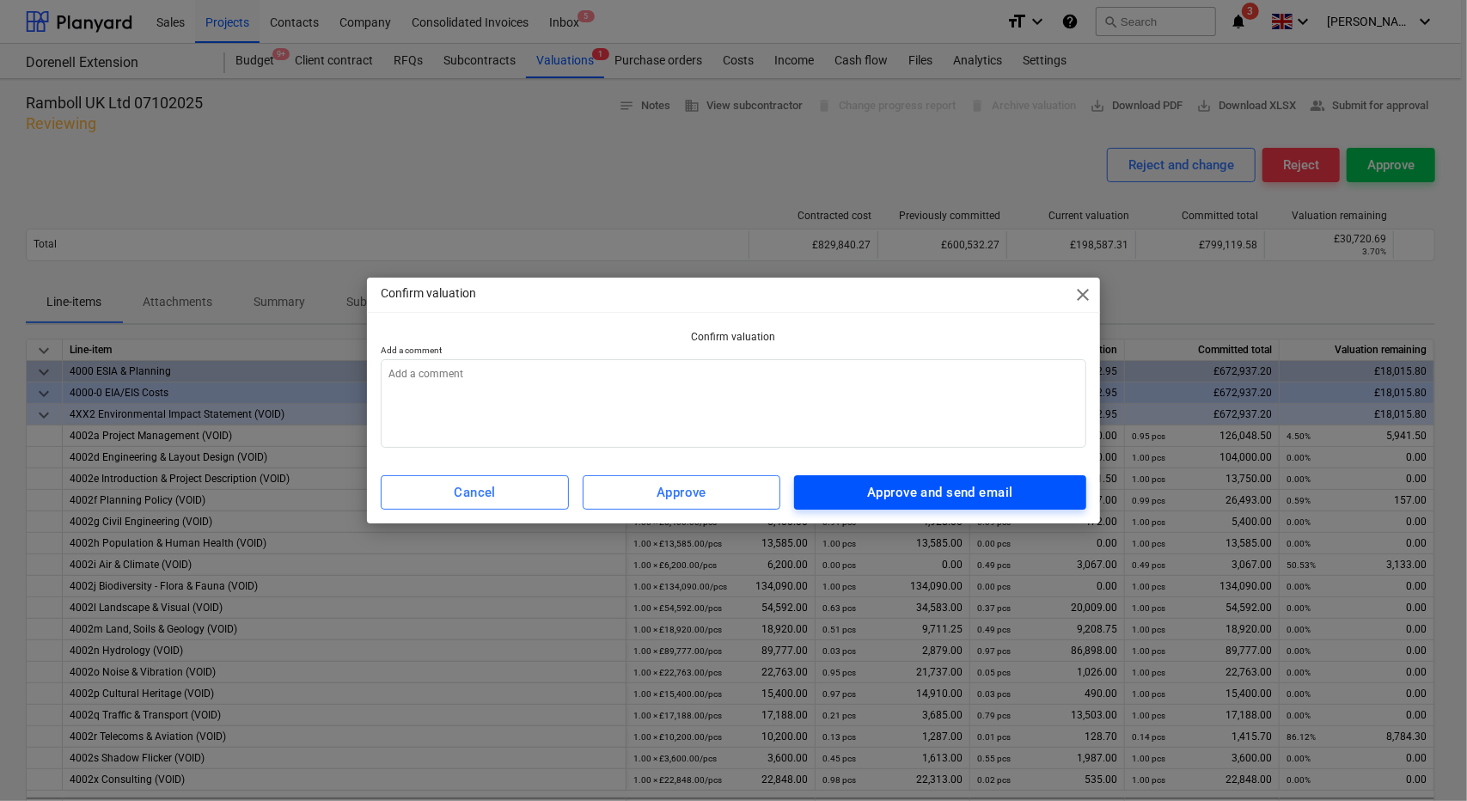
type textarea "x"
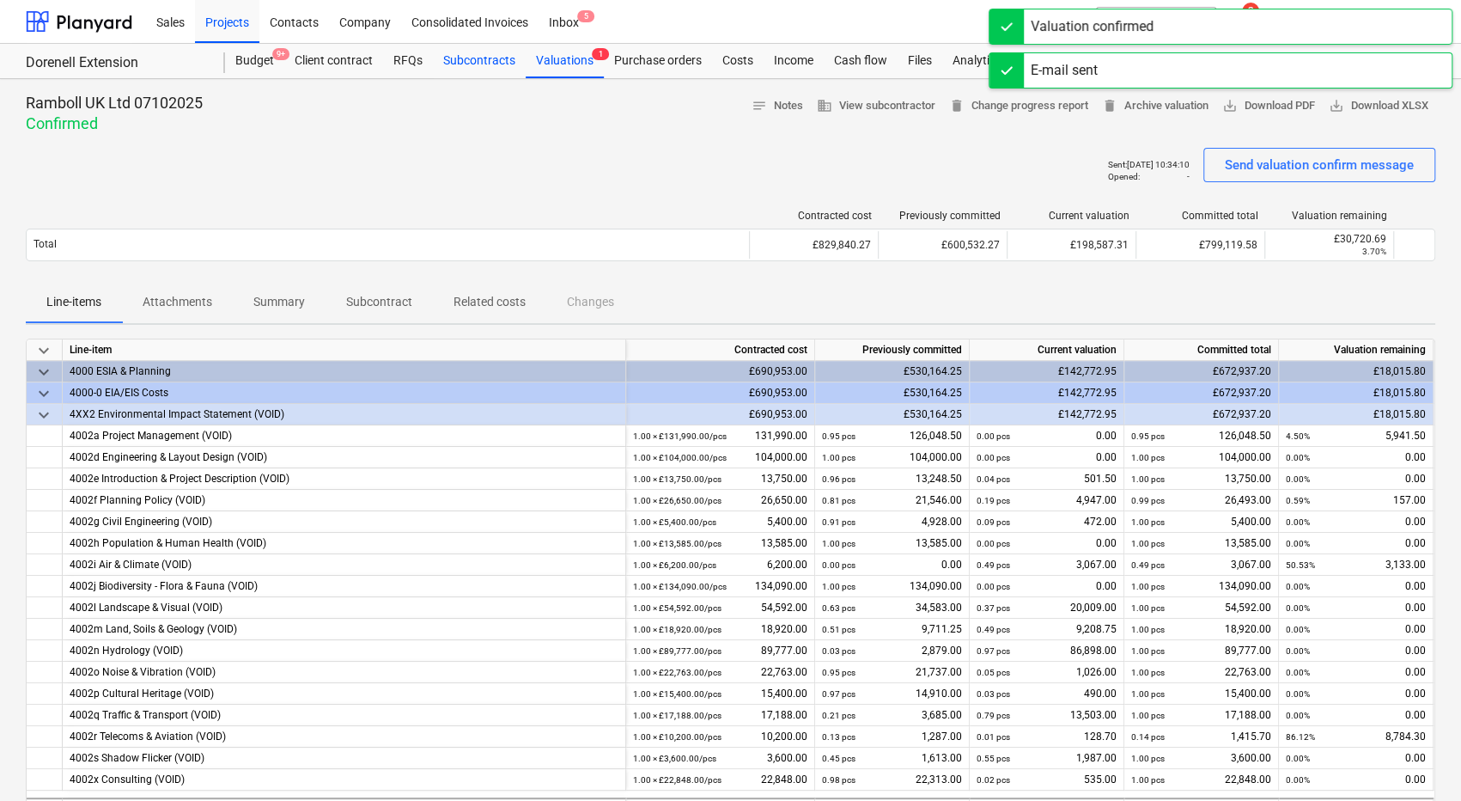
click at [468, 61] on div "Subcontracts" at bounding box center [479, 61] width 93 height 34
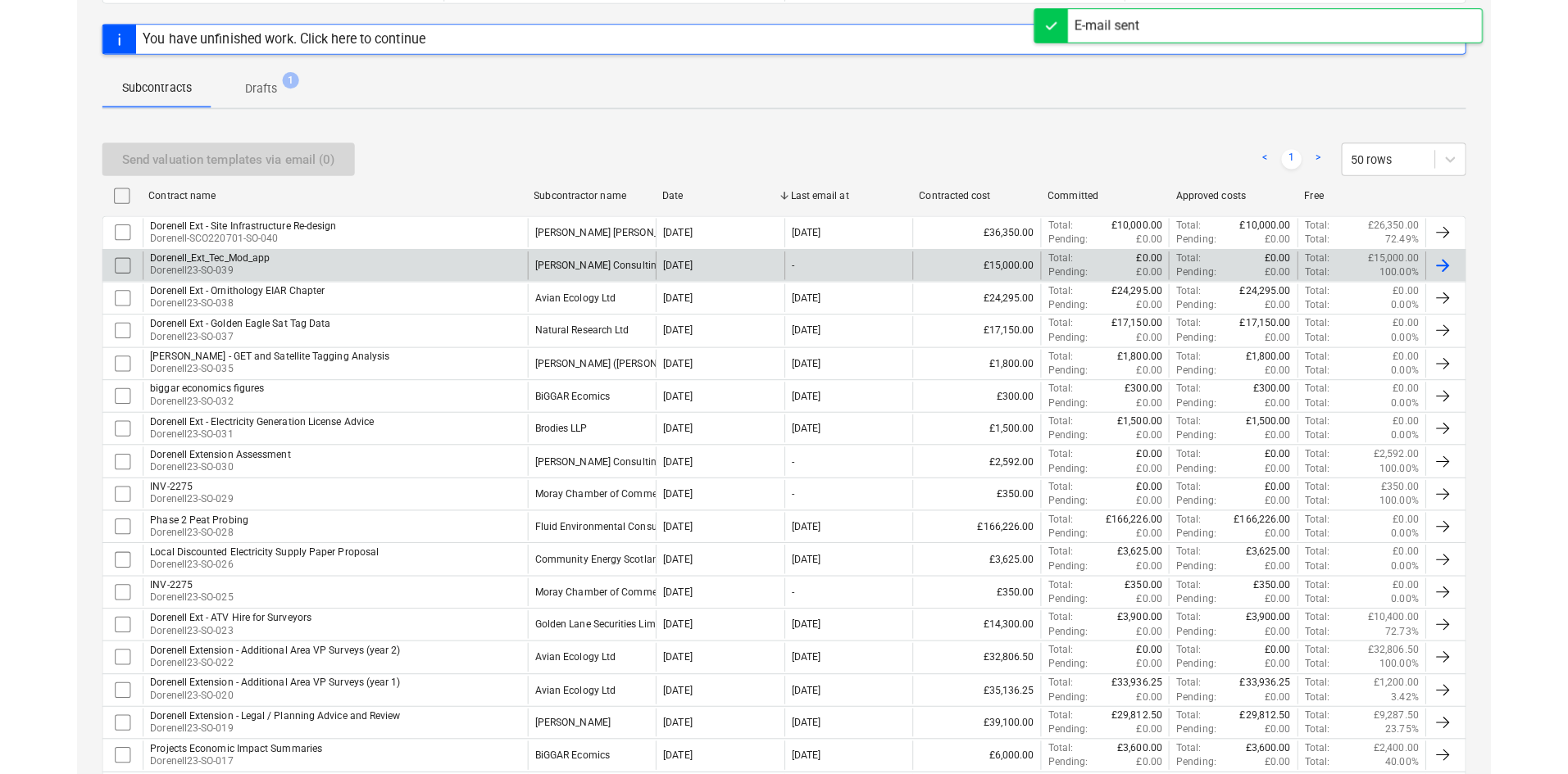
scroll to position [246, 0]
